Goal: Task Accomplishment & Management: Manage account settings

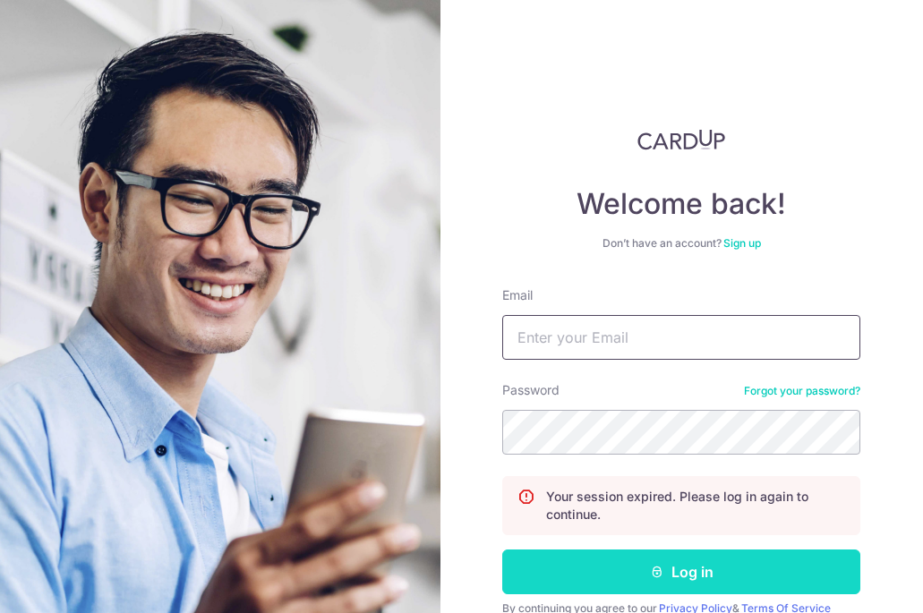
type input "[EMAIL_ADDRESS][DOMAIN_NAME]"
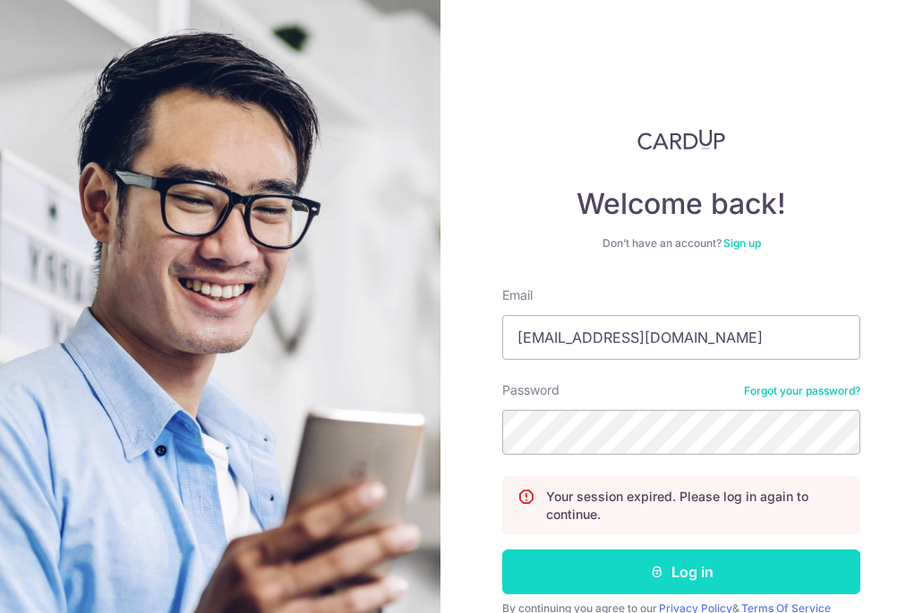
click at [605, 564] on button "Log in" at bounding box center [681, 572] width 358 height 45
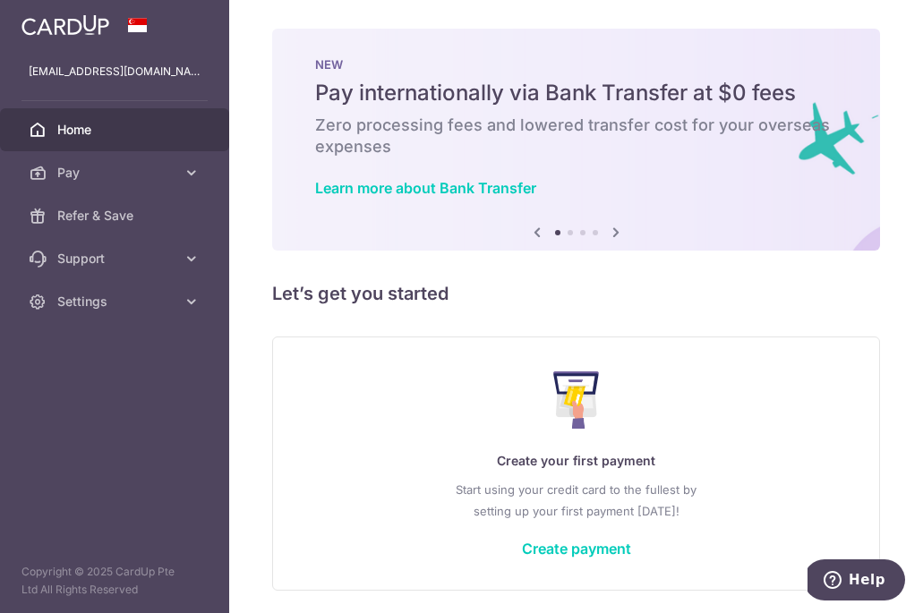
scroll to position [62, 0]
